Goal: Transaction & Acquisition: Purchase product/service

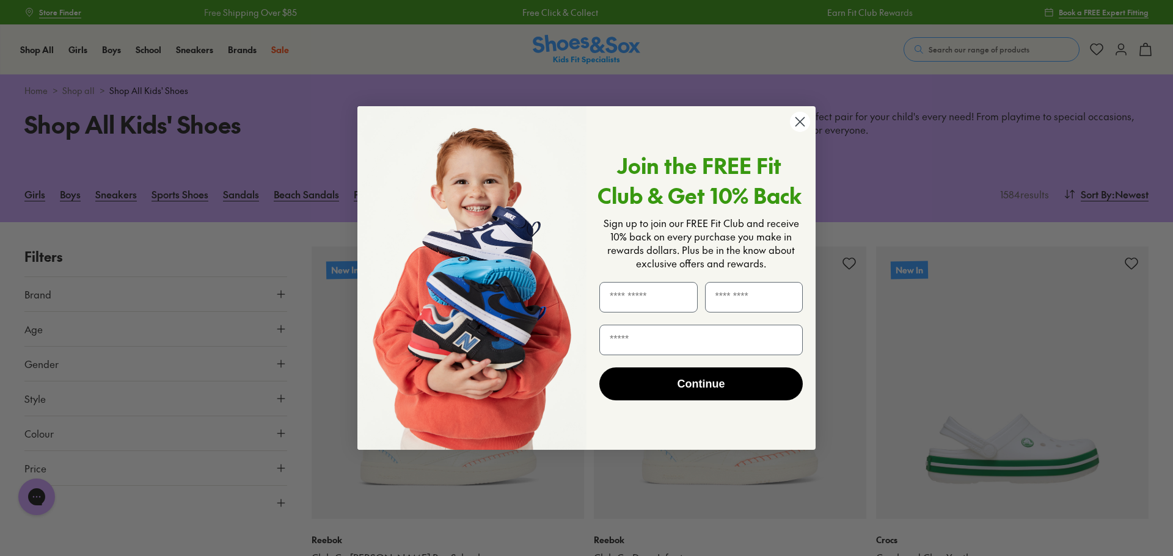
click at [803, 121] on icon "Close dialog" at bounding box center [799, 121] width 21 height 21
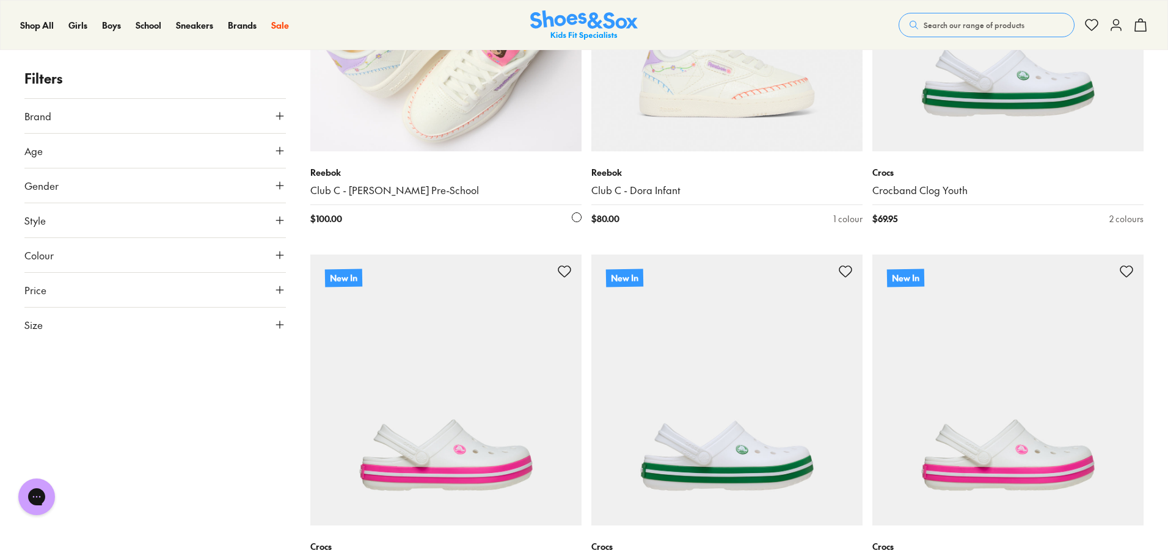
scroll to position [183, 0]
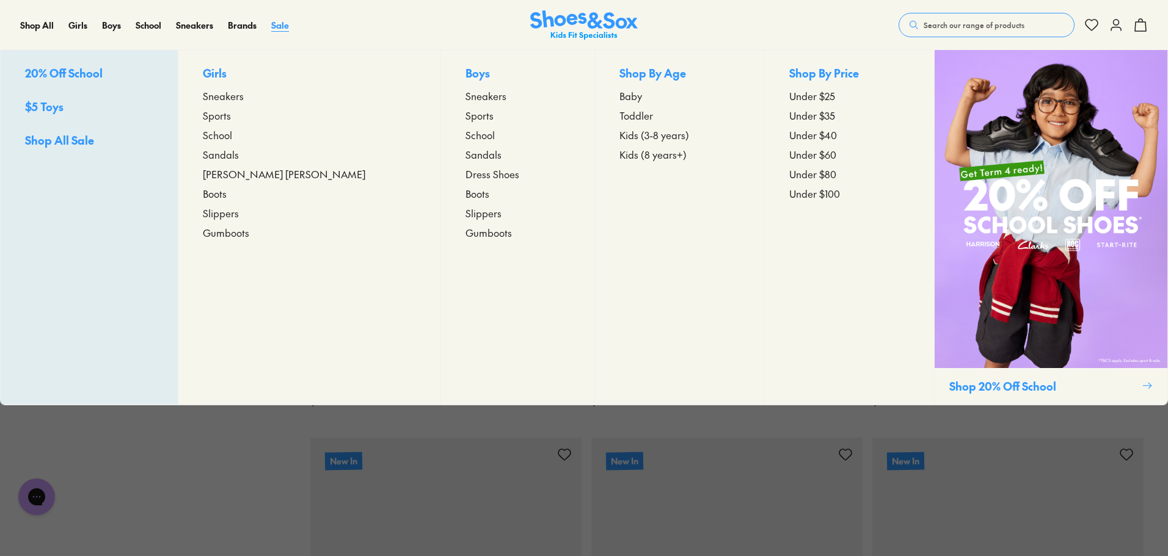
click at [273, 28] on span "Sale" at bounding box center [280, 25] width 18 height 12
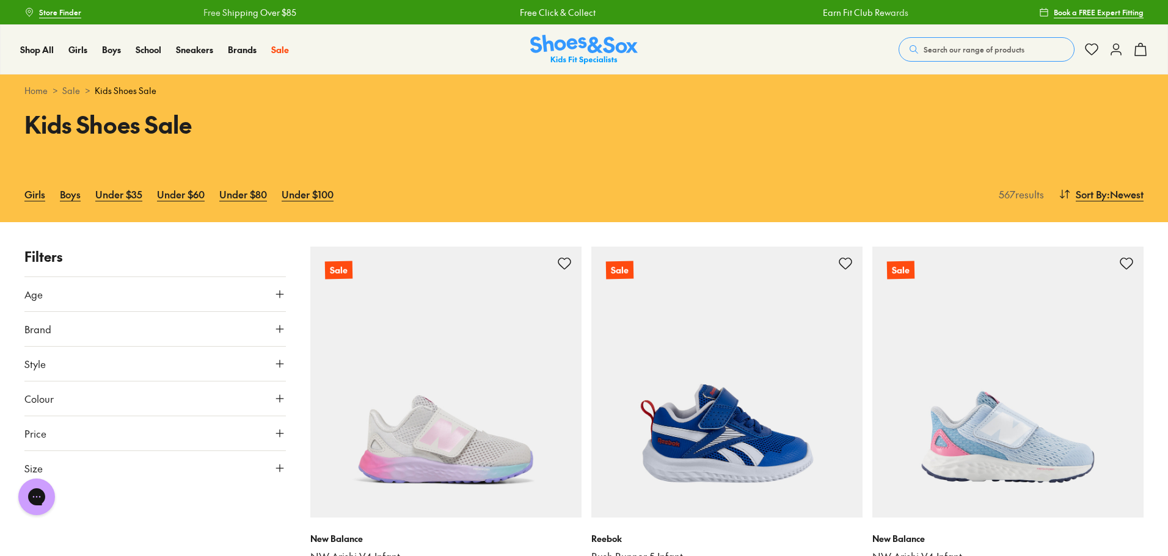
click at [277, 300] on icon at bounding box center [280, 294] width 12 height 12
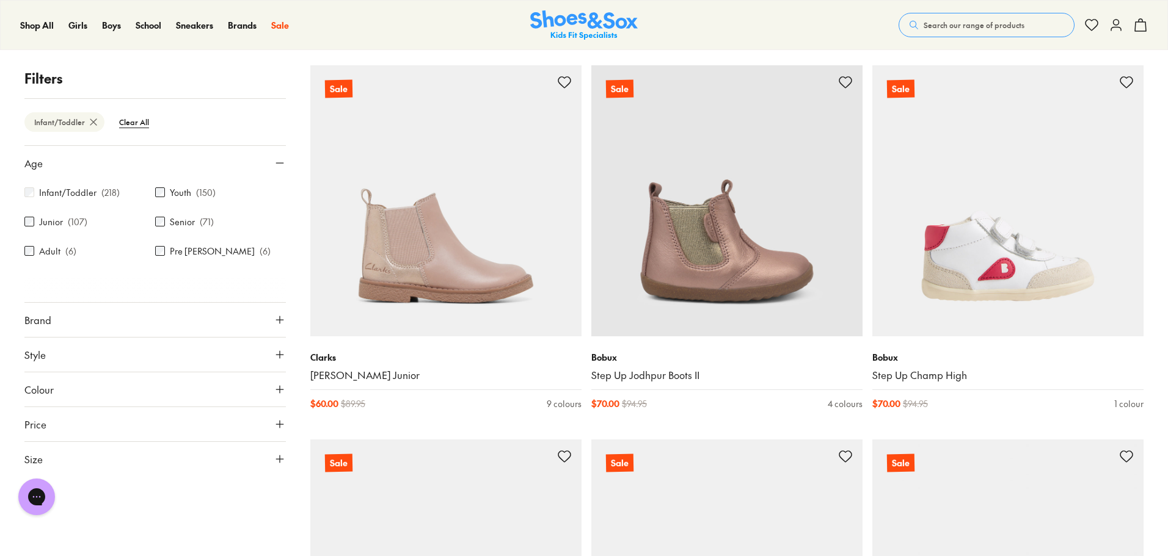
scroll to position [2055, 0]
click at [98, 457] on button "Size" at bounding box center [154, 459] width 261 height 34
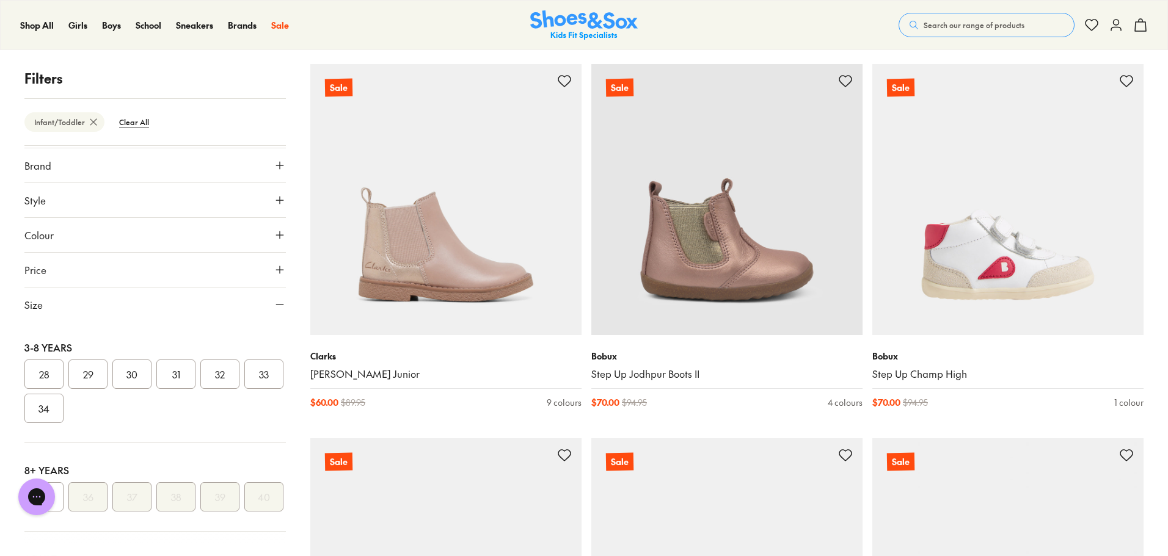
scroll to position [244, 0]
click at [38, 374] on button "28" at bounding box center [43, 374] width 39 height 29
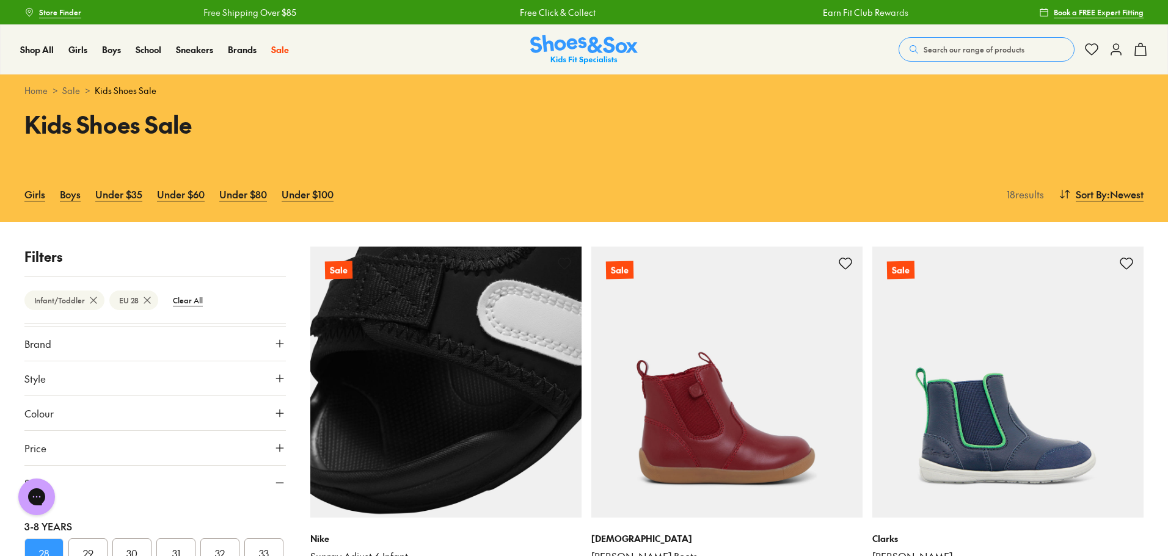
scroll to position [61, 0]
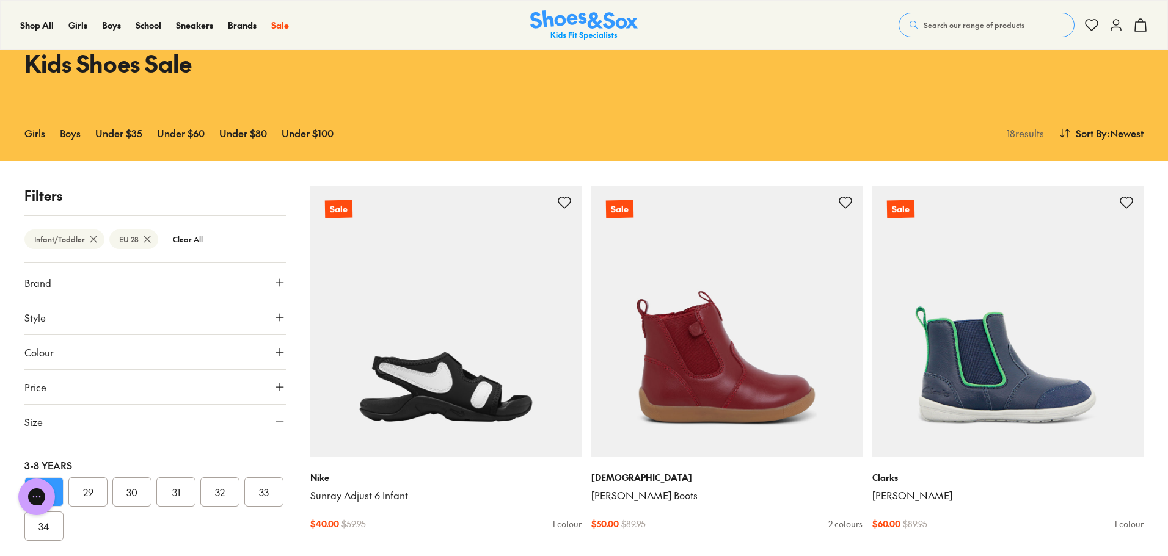
click at [236, 317] on button "Style" at bounding box center [154, 317] width 261 height 34
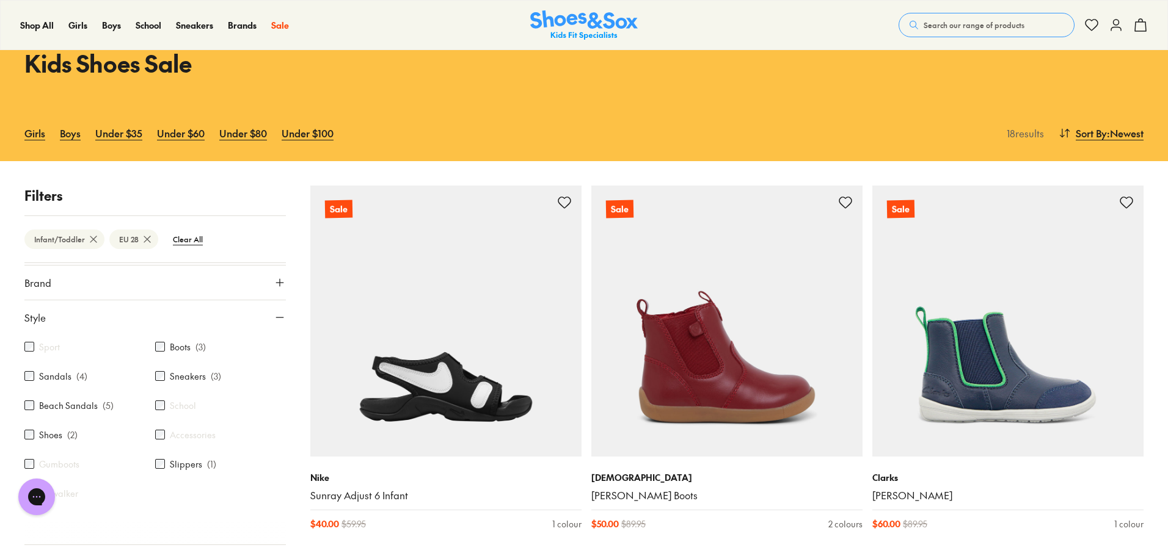
click at [184, 381] on label "Sneakers" at bounding box center [188, 376] width 36 height 13
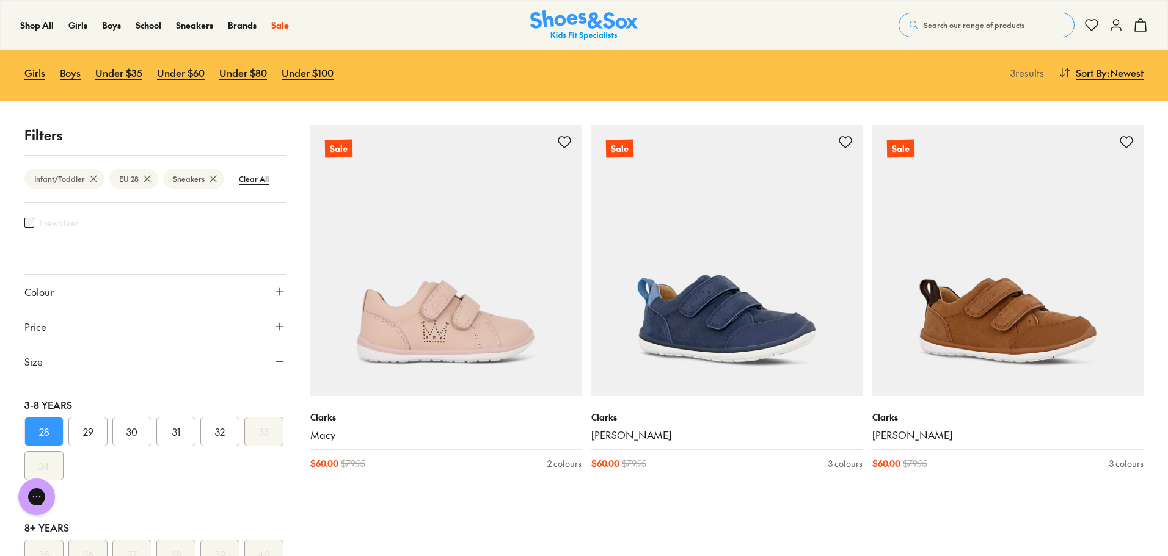
scroll to position [122, 0]
click at [91, 435] on button "29" at bounding box center [87, 431] width 39 height 29
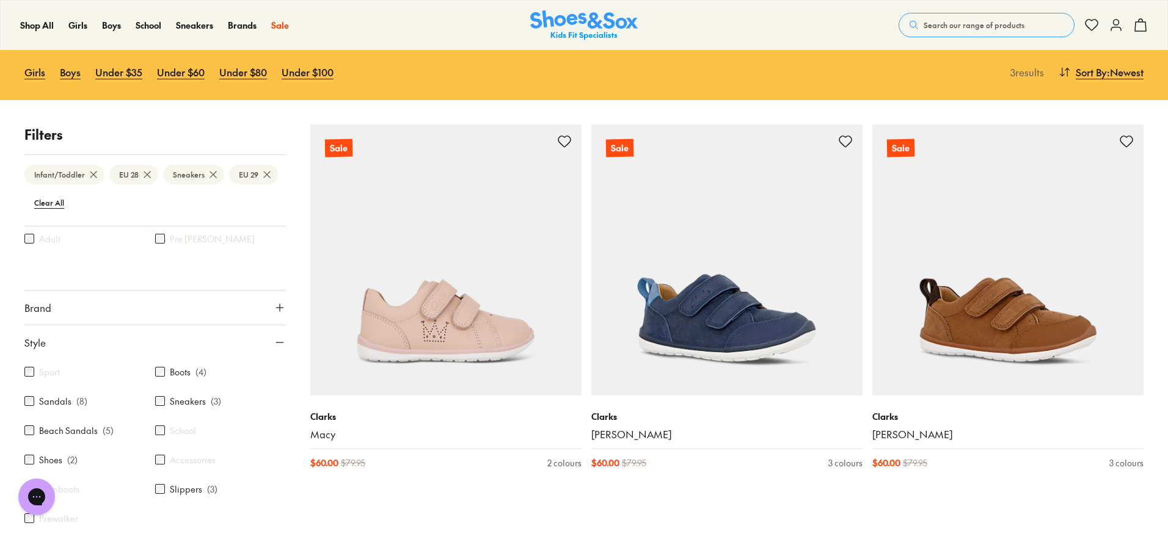
scroll to position [120, 0]
click at [48, 432] on label "Shoes" at bounding box center [50, 432] width 23 height 13
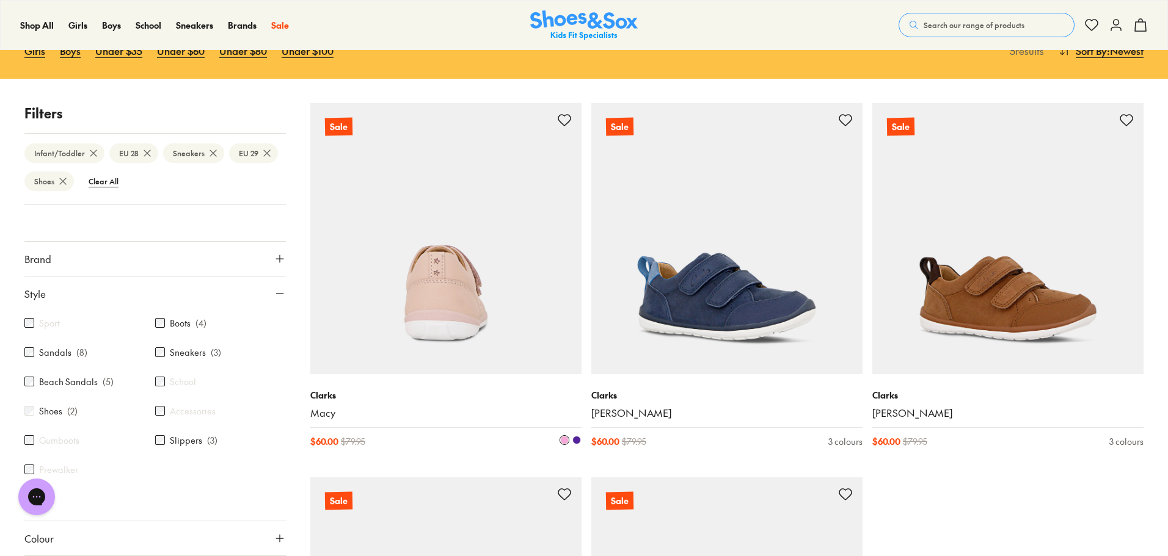
scroll to position [122, 0]
